Goal: Transaction & Acquisition: Book appointment/travel/reservation

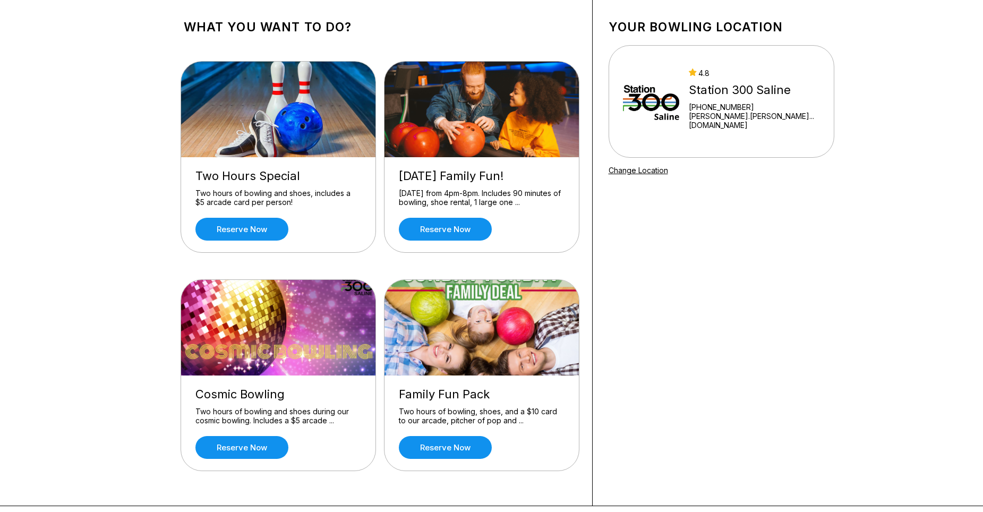
scroll to position [53, 0]
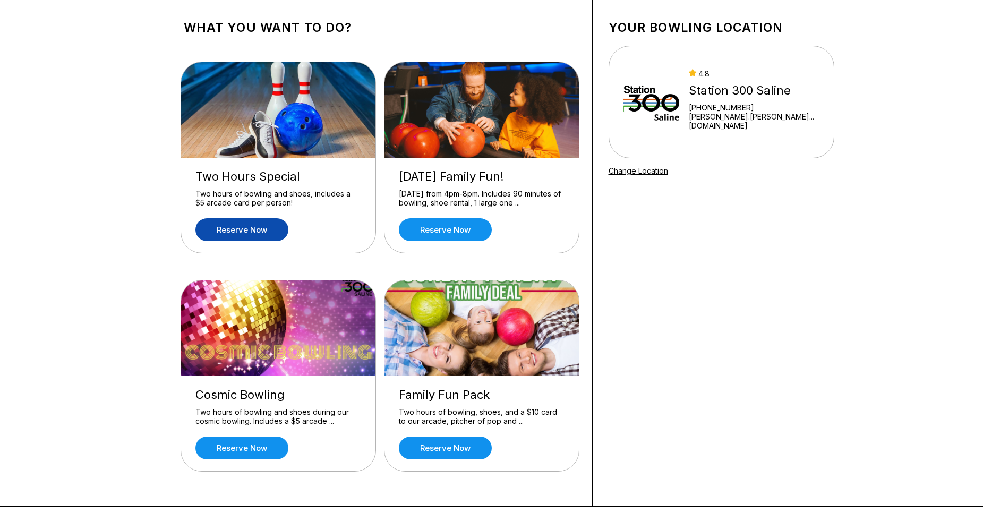
click at [248, 228] on link "Reserve now" at bounding box center [241, 229] width 93 height 23
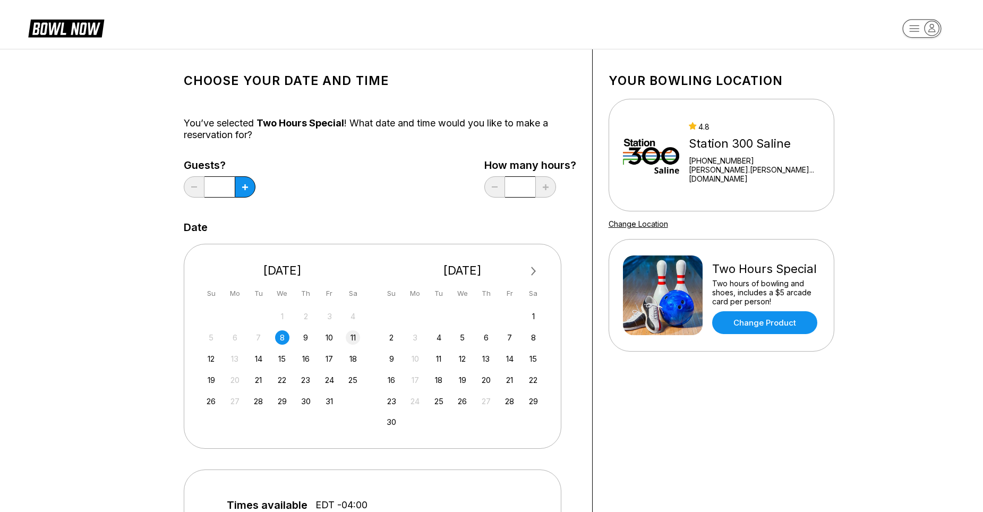
click at [355, 338] on div "11" at bounding box center [353, 337] width 14 height 14
click at [248, 191] on button at bounding box center [245, 186] width 21 height 21
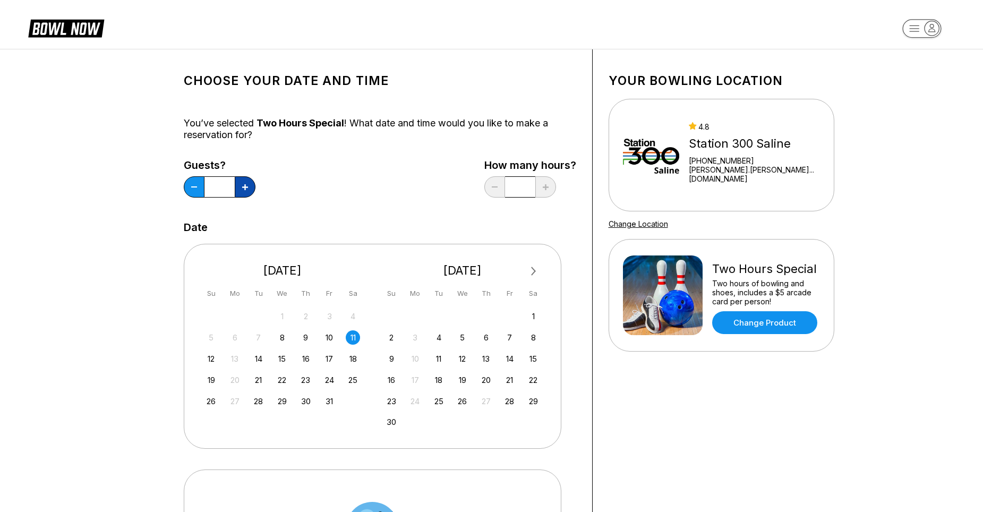
click at [248, 191] on button at bounding box center [245, 186] width 21 height 21
type input "*"
click at [373, 188] on div "Guests? * How many hours? *" at bounding box center [380, 181] width 392 height 44
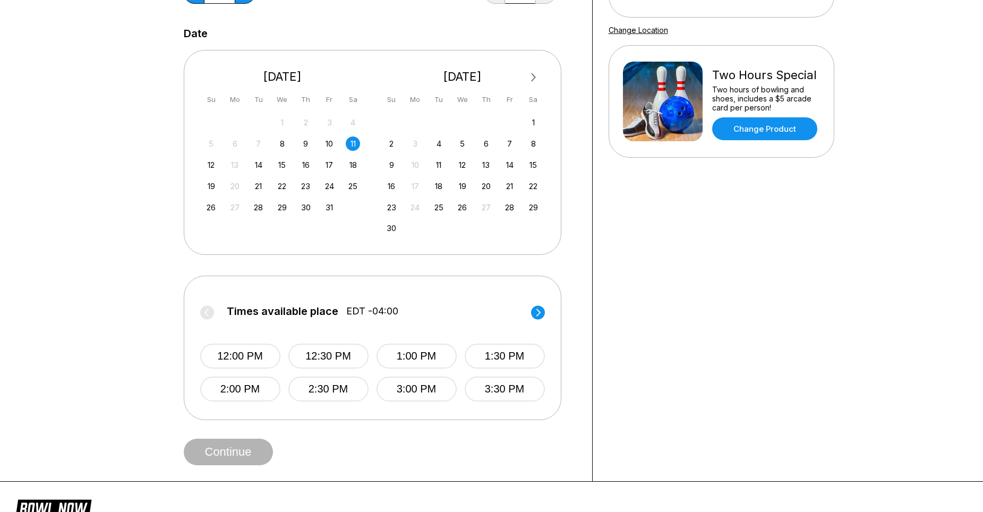
scroll to position [212, 0]
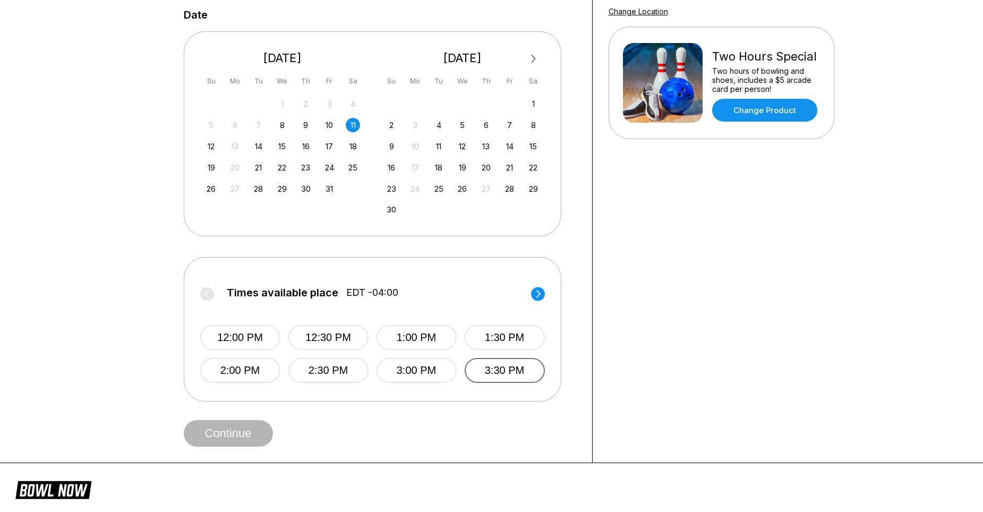
click at [507, 370] on button "3:30 PM" at bounding box center [505, 370] width 80 height 25
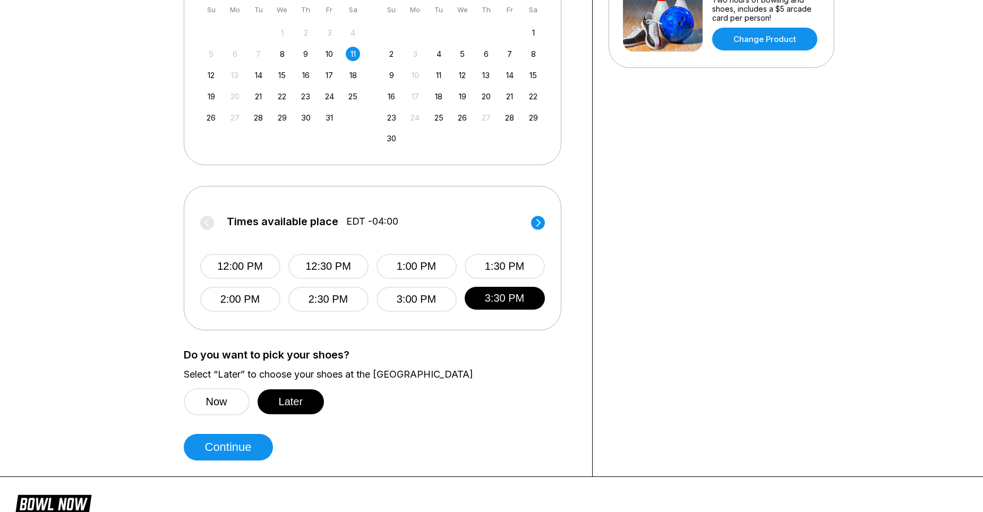
scroll to position [265, 0]
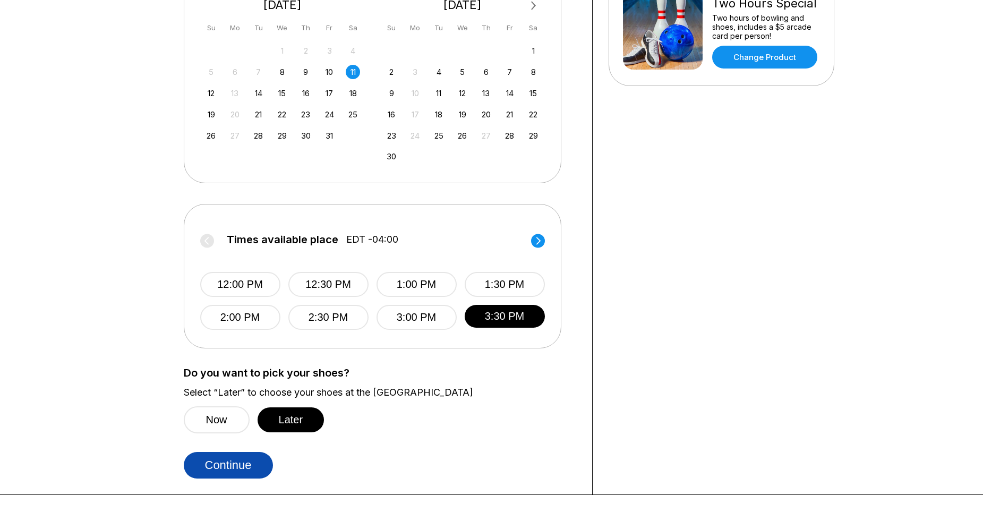
click at [252, 466] on button "Continue" at bounding box center [228, 465] width 89 height 27
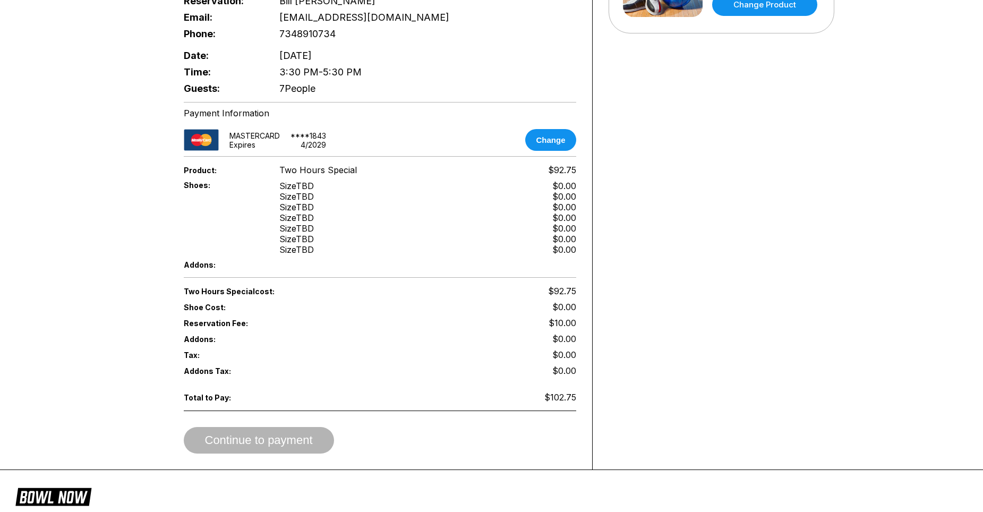
scroll to position [319, 0]
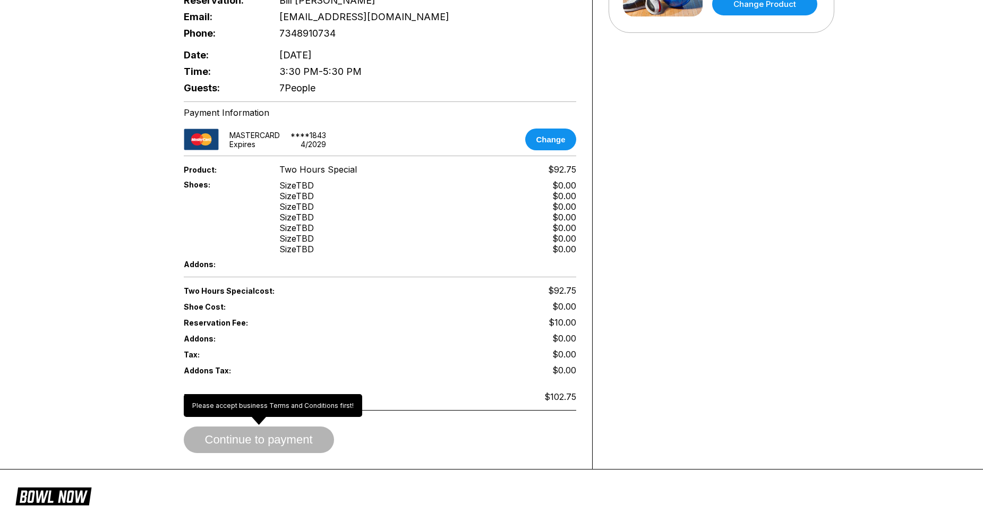
click at [262, 435] on span "Continue to payment" at bounding box center [259, 440] width 150 height 11
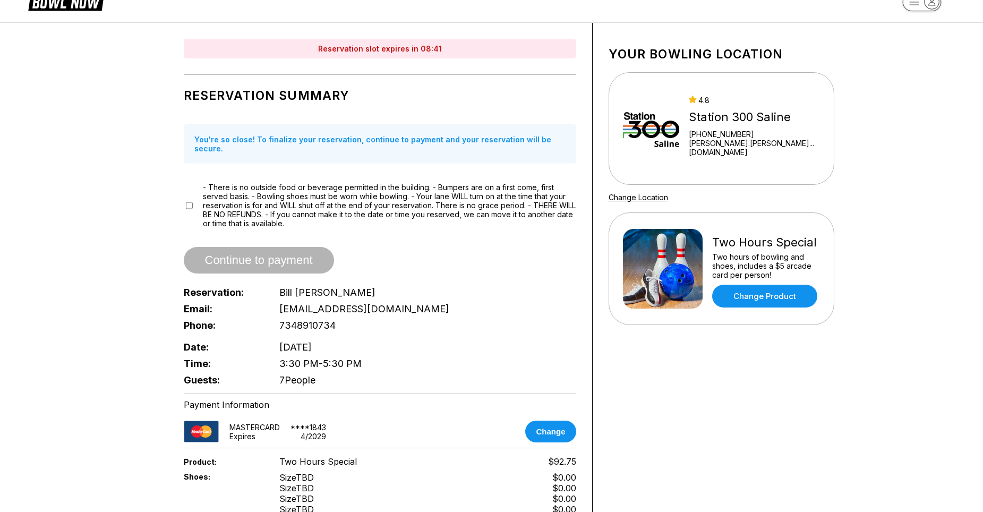
scroll to position [0, 0]
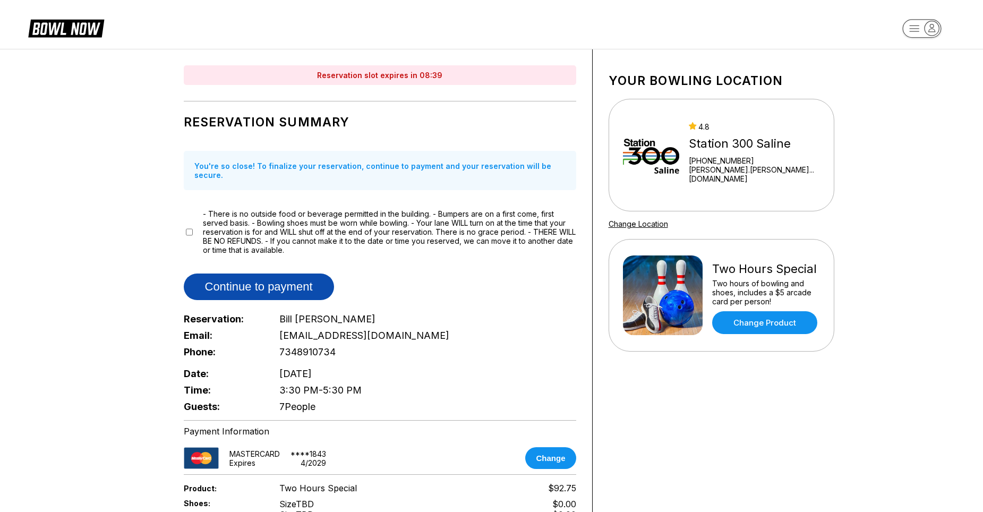
click at [248, 279] on button "Continue to payment" at bounding box center [259, 286] width 150 height 27
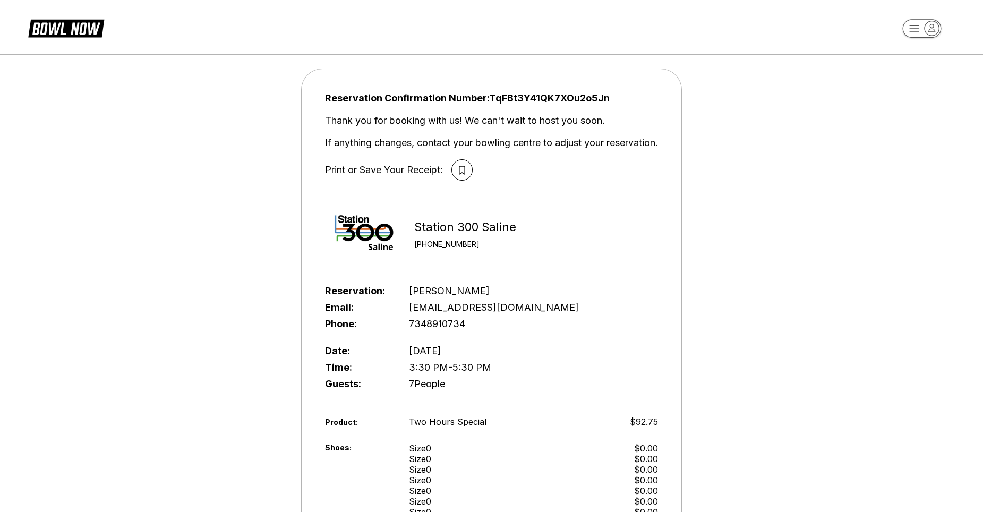
click at [740, 182] on div "Reservation Confirmation Number: TqFBt3Y41QK7XOu2o5Jn Thank you for booking wit…" at bounding box center [491, 375] width 983 height 653
click at [772, 188] on div "Reservation Confirmation Number: TqFBt3Y41QK7XOu2o5Jn Thank you for booking wit…" at bounding box center [491, 375] width 983 height 653
click at [192, 251] on div "Reservation Confirmation Number: TqFBt3Y41QK7XOu2o5Jn Thank you for booking wit…" at bounding box center [491, 375] width 983 height 653
click at [462, 170] on icon at bounding box center [462, 170] width 6 height 9
click at [769, 122] on div "Reservation Confirmation Number: TqFBt3Y41QK7XOu2o5Jn Thank you for booking wit…" at bounding box center [491, 375] width 983 height 653
